Goal: Find specific page/section: Find specific page/section

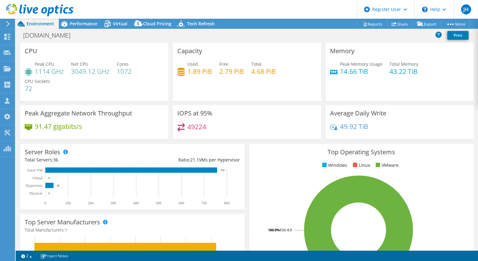
select select "USD"
click at [54, 7] on icon at bounding box center [39, 10] width 67 height 13
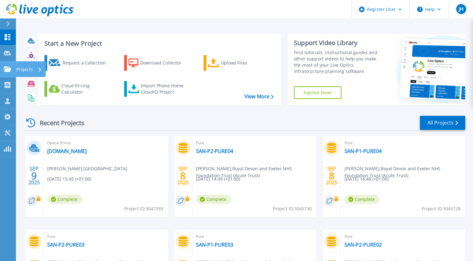
click at [29, 71] on p "Projects" at bounding box center [24, 69] width 17 height 16
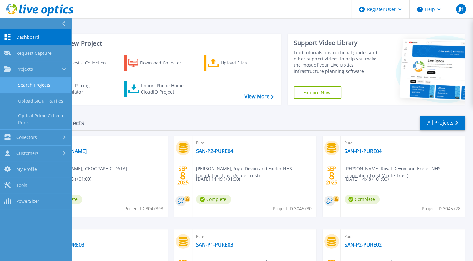
click at [55, 87] on link "Search Projects" at bounding box center [35, 85] width 71 height 16
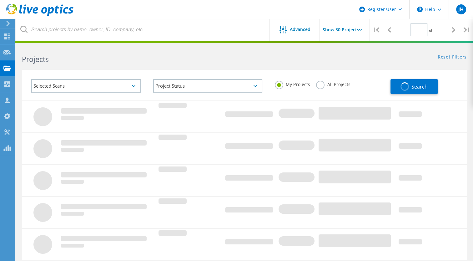
type input "2"
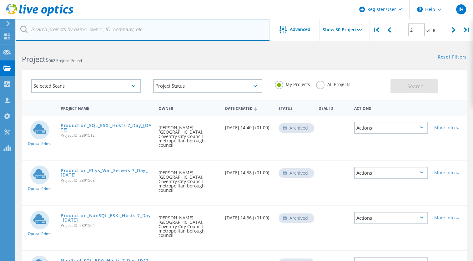
click at [91, 27] on input "text" at bounding box center [143, 30] width 254 height 22
type input "kcl"
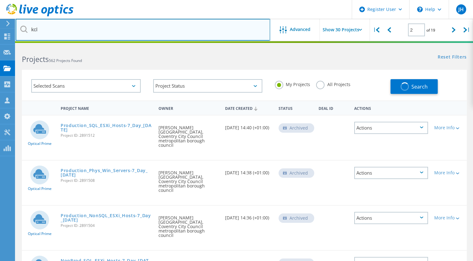
type input "1"
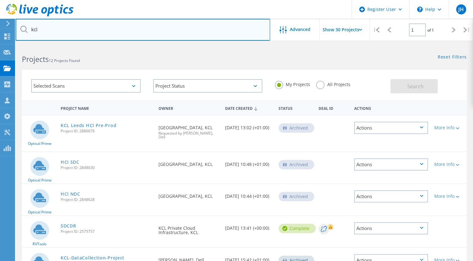
scroll to position [31, 0]
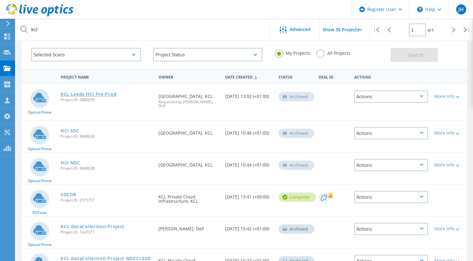
click at [87, 93] on link "KCL Leeds HCI Pre-Prod" at bounding box center [89, 94] width 56 height 4
click at [65, 128] on link "HCI SDC" at bounding box center [70, 130] width 19 height 4
click at [73, 160] on link "HCI NDC" at bounding box center [71, 162] width 20 height 4
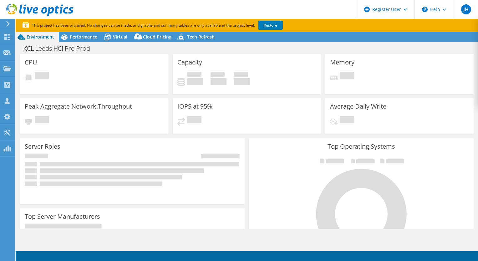
select select "USD"
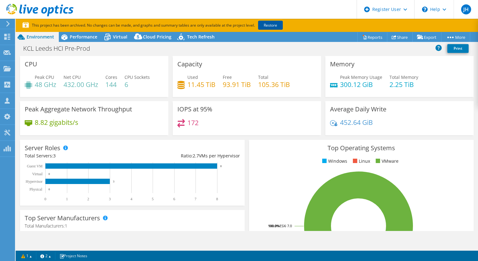
click at [268, 28] on link "Restore" at bounding box center [270, 25] width 25 height 9
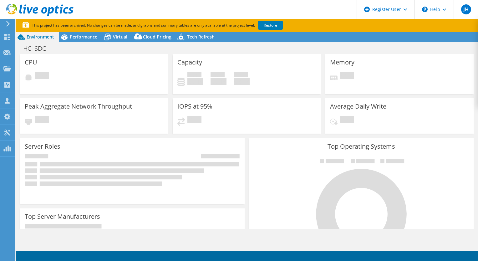
select select "USD"
select select "EULondon"
select select "GBP"
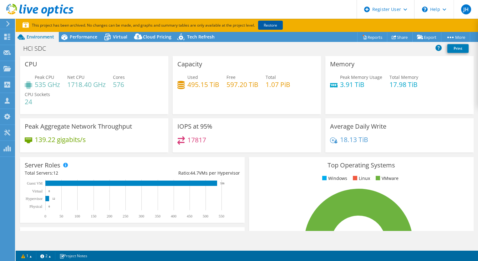
click at [268, 27] on link "Restore" at bounding box center [270, 25] width 25 height 9
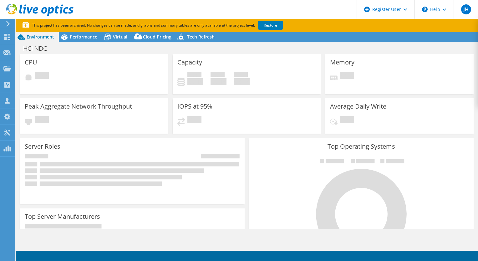
select select "USD"
select select "EULondon"
select select "GBP"
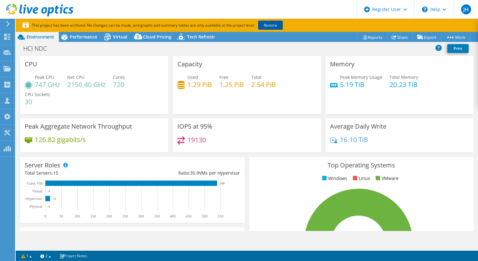
click at [277, 23] on link "Restore" at bounding box center [270, 25] width 25 height 9
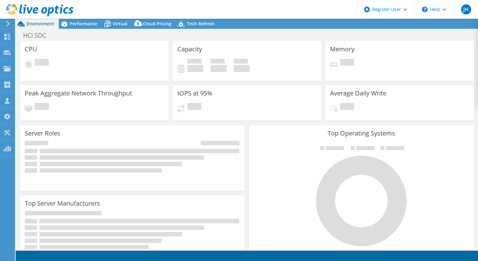
select select "USD"
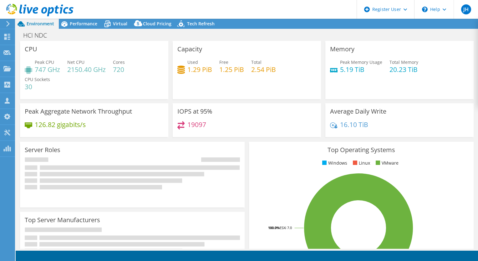
select select "EULondon"
select select "USD"
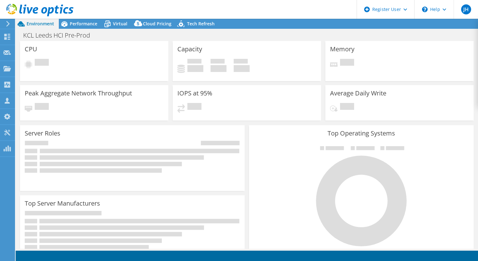
select select "USD"
